Goal: Task Accomplishment & Management: Use online tool/utility

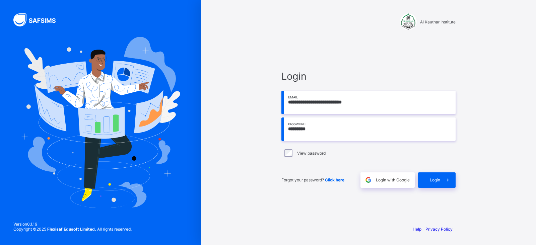
drag, startPoint x: 0, startPoint y: 0, endPoint x: 286, endPoint y: 127, distance: 313.2
click at [286, 127] on input "*********" at bounding box center [368, 129] width 174 height 23
type input "**********"
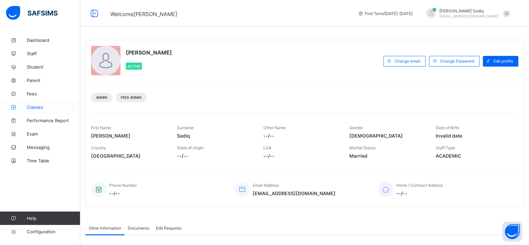
click at [33, 108] on span "Classes" at bounding box center [54, 106] width 54 height 5
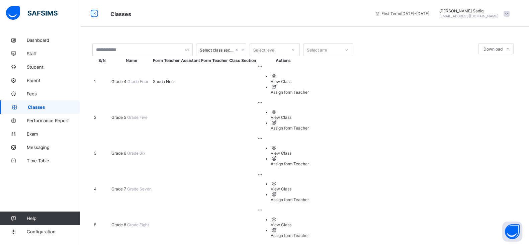
click at [122, 84] on span "Grade 4" at bounding box center [120, 81] width 16 height 5
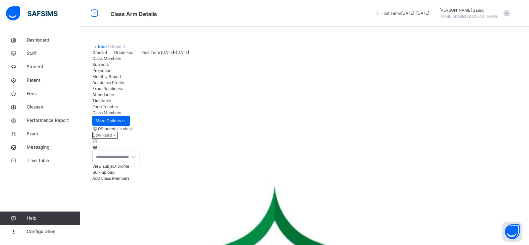
click at [109, 67] on span "Subjects" at bounding box center [100, 64] width 16 height 5
click at [112, 73] on span "Projection" at bounding box center [101, 70] width 19 height 5
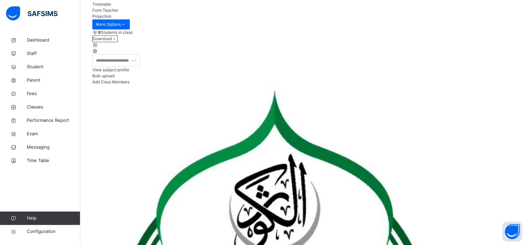
scroll to position [90, 0]
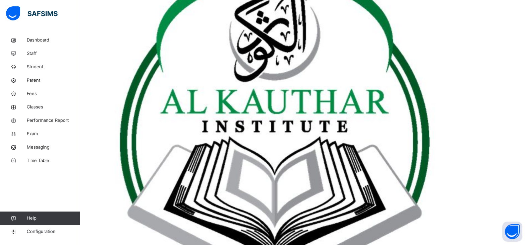
scroll to position [273, 0]
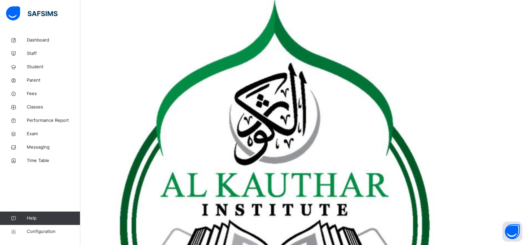
scroll to position [184, 0]
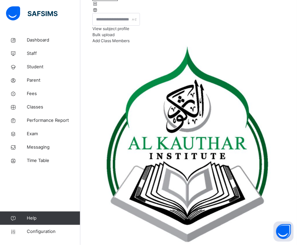
scroll to position [127, 0]
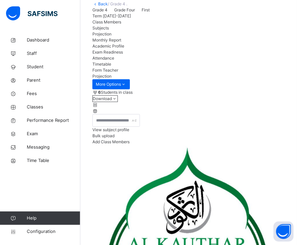
scroll to position [42, 0]
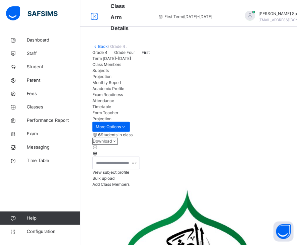
click at [218, 45] on div "Back / Grade 4 ." at bounding box center [188, 47] width 193 height 6
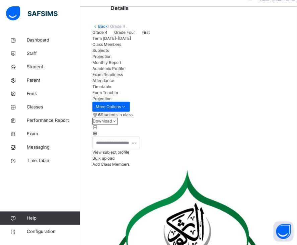
scroll to position [27, 0]
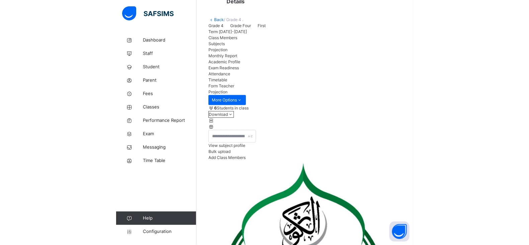
scroll to position [0, 0]
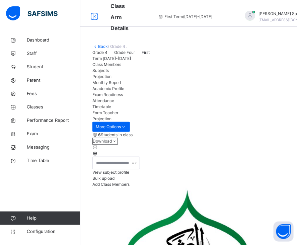
click at [233, 47] on div "Back / Grade 4 ." at bounding box center [188, 47] width 193 height 6
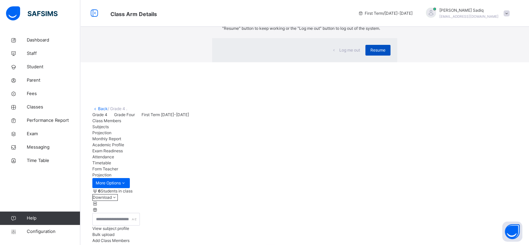
click at [366, 56] on div "Resume" at bounding box center [378, 50] width 25 height 11
